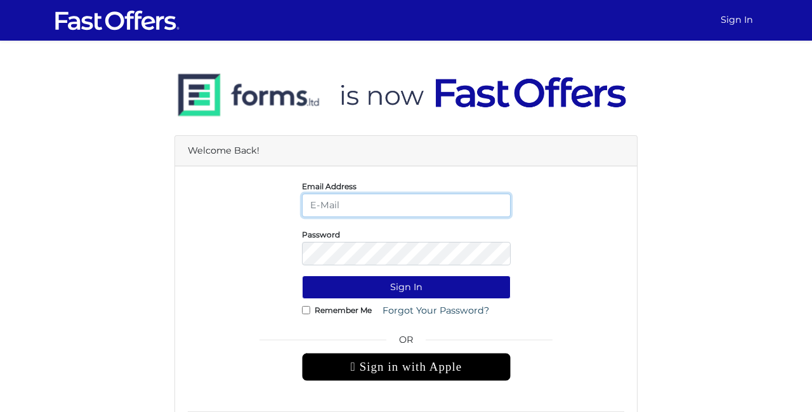
type input "ingpaulrealtor@gmail.com"
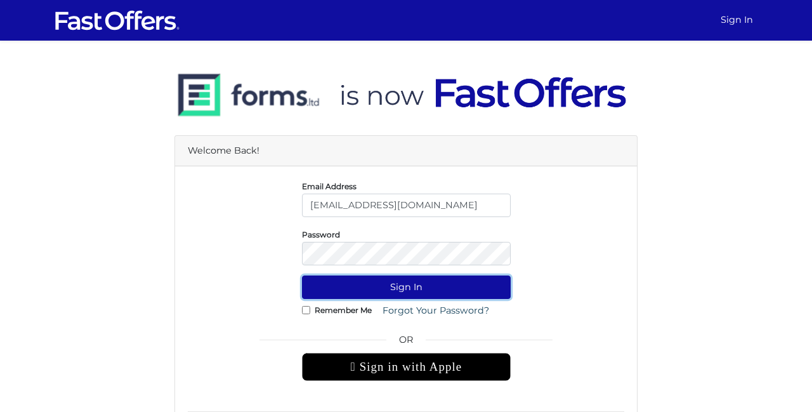
click at [427, 286] on button "Sign In" at bounding box center [406, 286] width 209 height 23
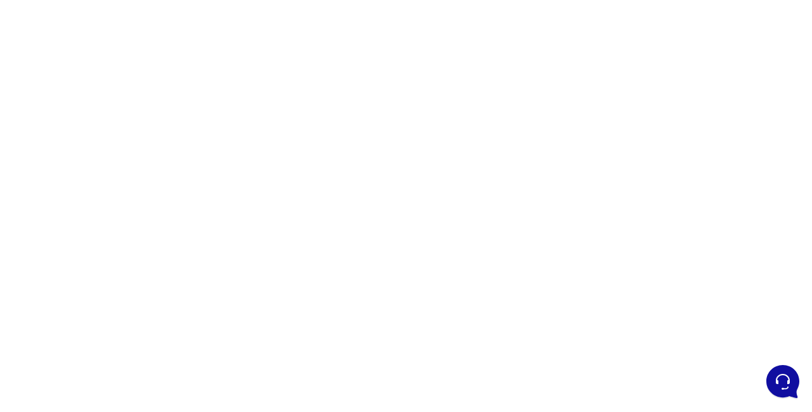
scroll to position [96, 0]
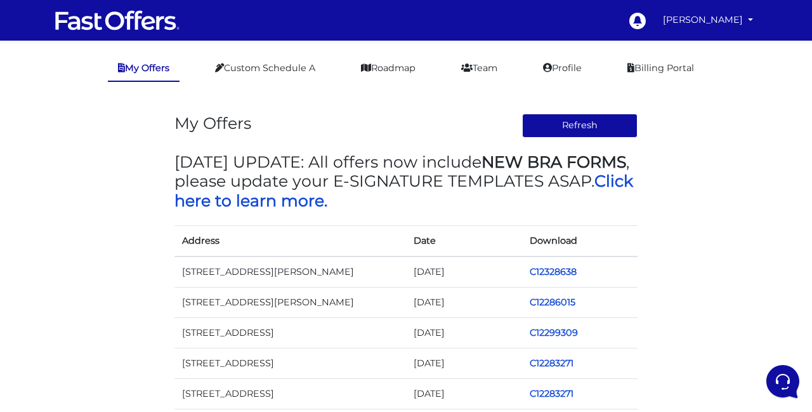
click at [537, 264] on td "C12328638" at bounding box center [580, 271] width 116 height 31
click at [535, 269] on link "C12328638" at bounding box center [553, 271] width 47 height 11
